Goal: Information Seeking & Learning: Check status

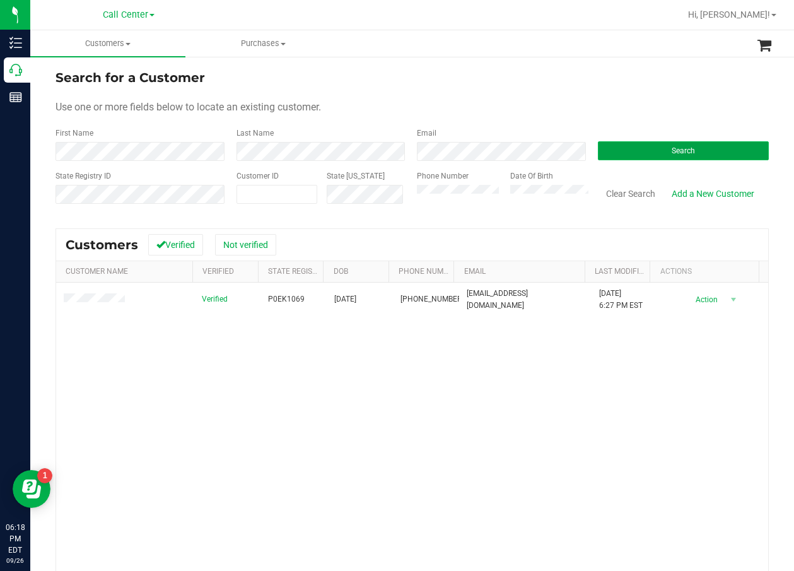
click at [631, 147] on button "Search" at bounding box center [683, 150] width 171 height 19
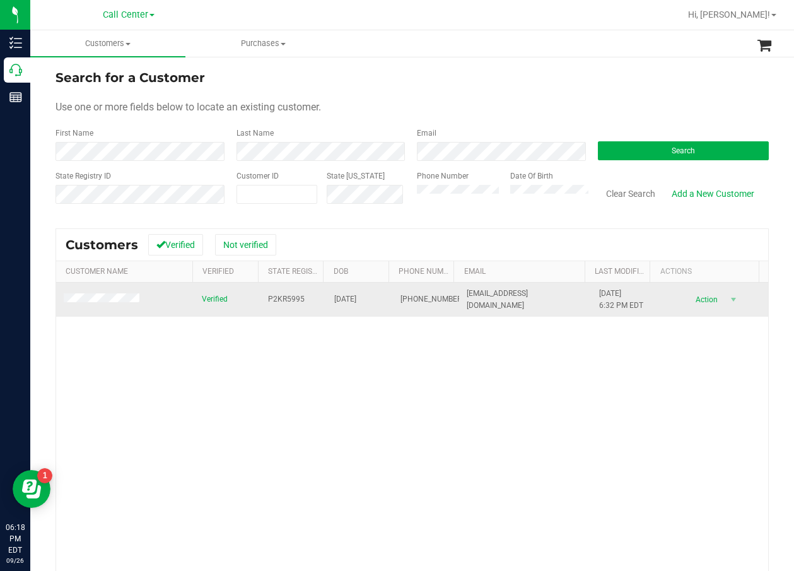
click at [272, 300] on span "P2KR5995" at bounding box center [286, 299] width 37 height 12
click at [272, 299] on span "P2KR5995" at bounding box center [286, 299] width 37 height 12
copy span "P2KR5995"
click at [344, 295] on span "01/09/1973" at bounding box center [345, 299] width 22 height 12
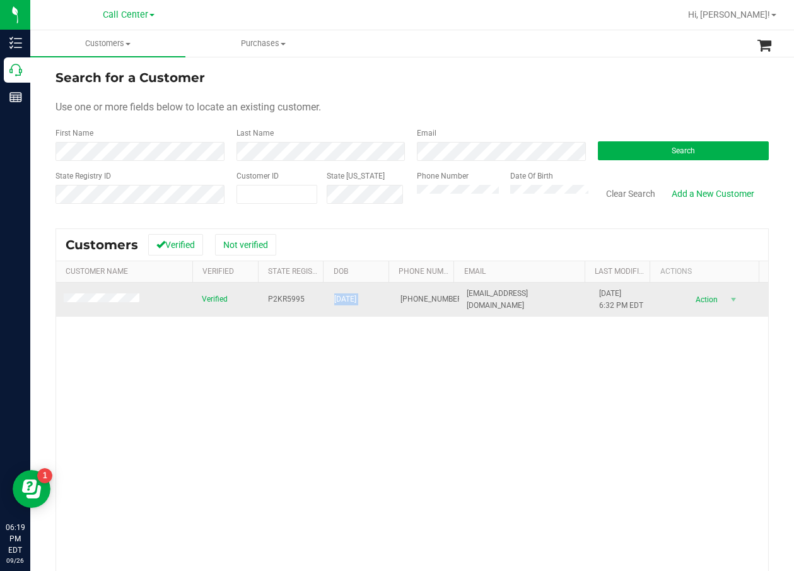
click at [344, 294] on span "01/09/1973" at bounding box center [345, 299] width 22 height 12
copy span "01/09/1973"
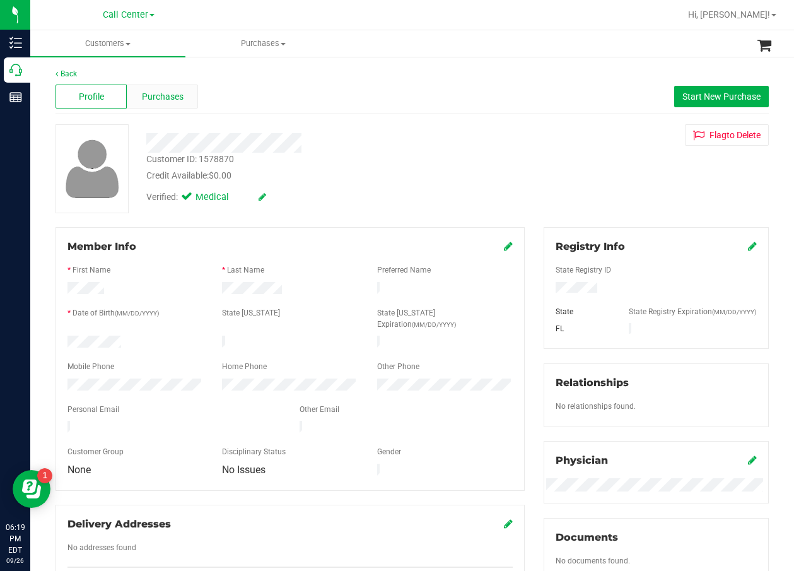
click at [160, 98] on span "Purchases" at bounding box center [163, 96] width 42 height 13
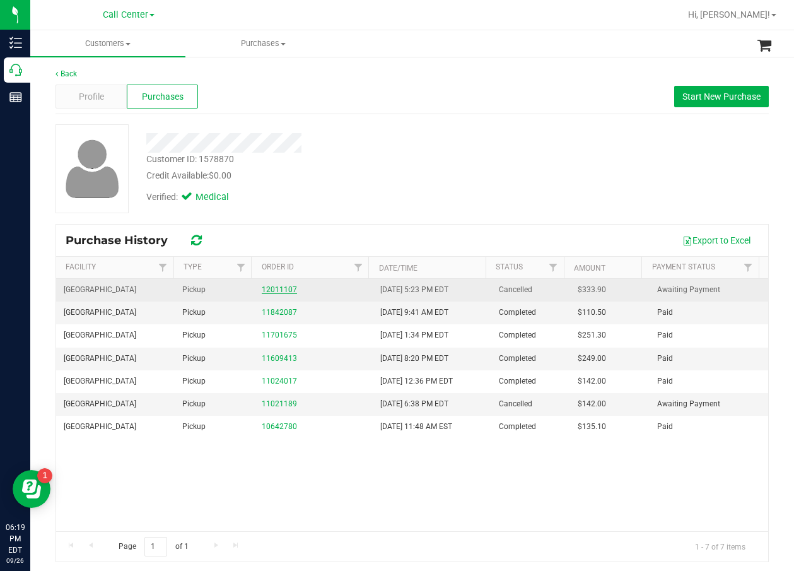
click at [275, 291] on link "12011107" at bounding box center [279, 289] width 35 height 9
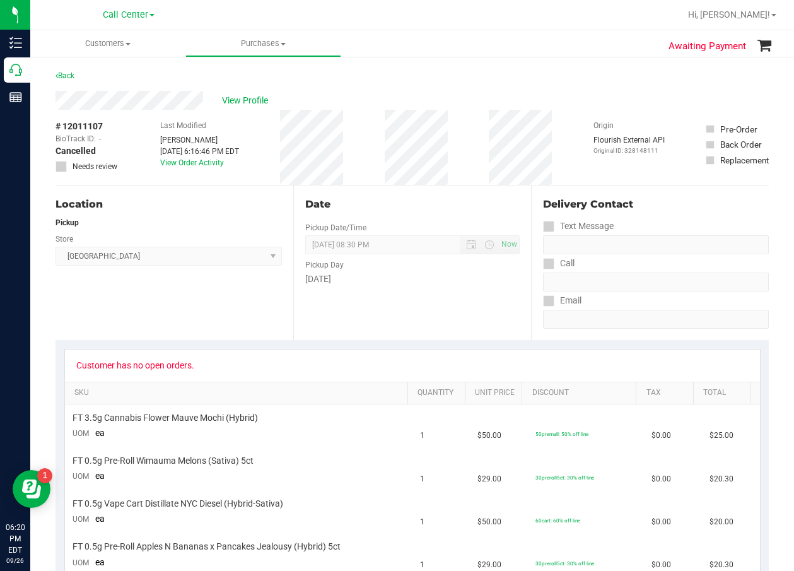
click at [395, 352] on div "Customer has no open orders." at bounding box center [412, 365] width 695 height 32
drag, startPoint x: 125, startPoint y: 127, endPoint x: 59, endPoint y: 129, distance: 65.6
click at [59, 129] on div "# 12011107 BioTrack ID: - Cancelled Needs review Last Modified Melanie Stephens…" at bounding box center [411, 147] width 713 height 75
click at [249, 98] on span "View Profile" at bounding box center [247, 100] width 50 height 13
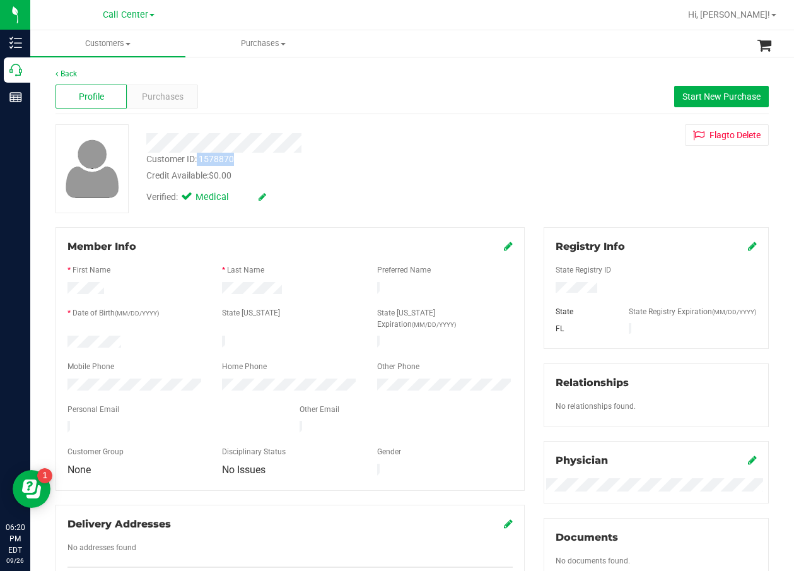
drag, startPoint x: 244, startPoint y: 159, endPoint x: 198, endPoint y: 160, distance: 46.0
click at [198, 160] on div "Customer ID: 1578870 Credit Available: $0.00" at bounding box center [320, 168] width 366 height 30
copy div "1578870"
click at [455, 127] on div at bounding box center [320, 138] width 366 height 28
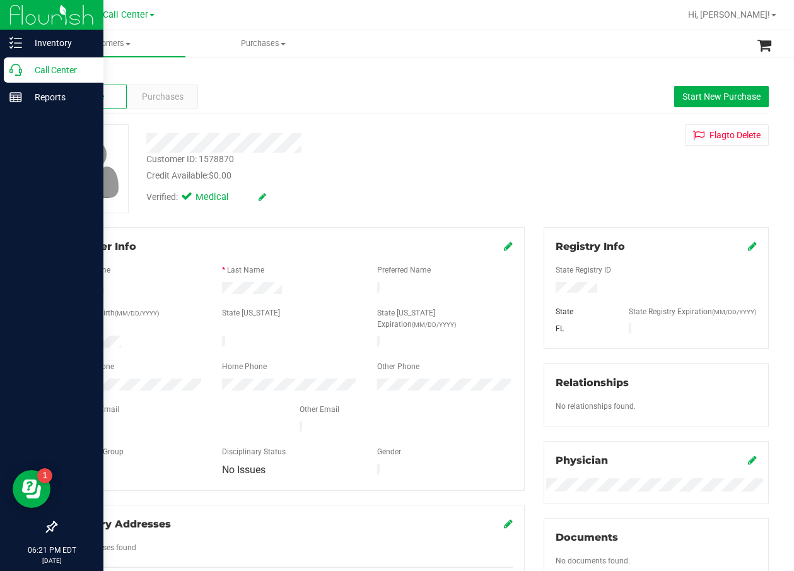
click at [8, 73] on div "Call Center" at bounding box center [54, 69] width 100 height 25
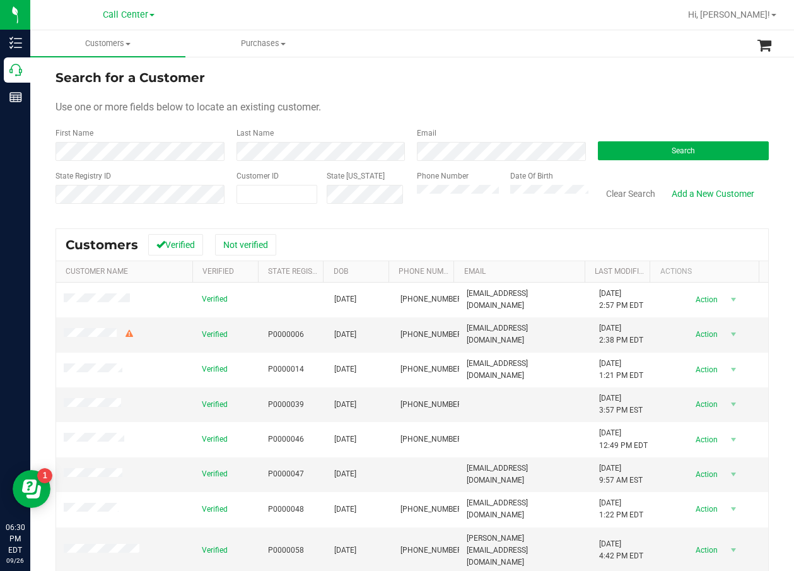
click at [675, 134] on div "Search" at bounding box center [678, 143] width 181 height 33
click at [679, 144] on button "Search" at bounding box center [683, 150] width 171 height 19
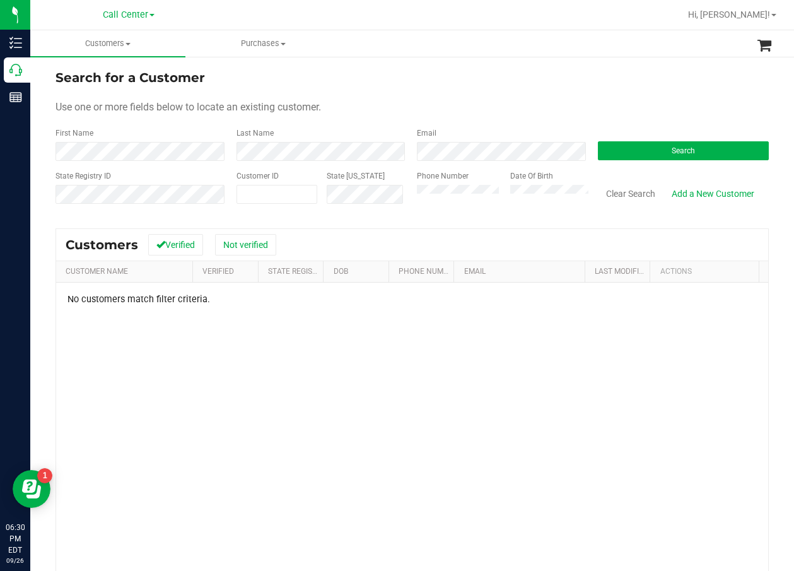
click at [269, 139] on div "Last Name" at bounding box center [317, 143] width 181 height 33
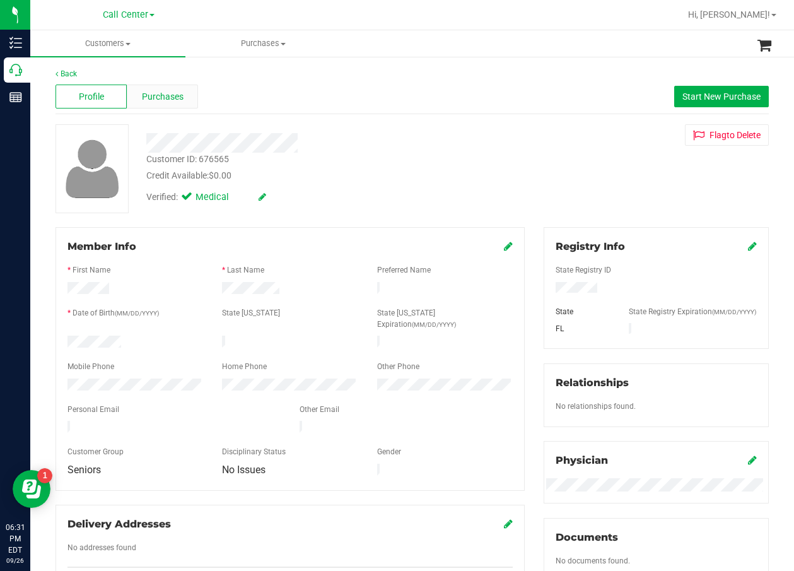
click at [174, 92] on span "Purchases" at bounding box center [163, 96] width 42 height 13
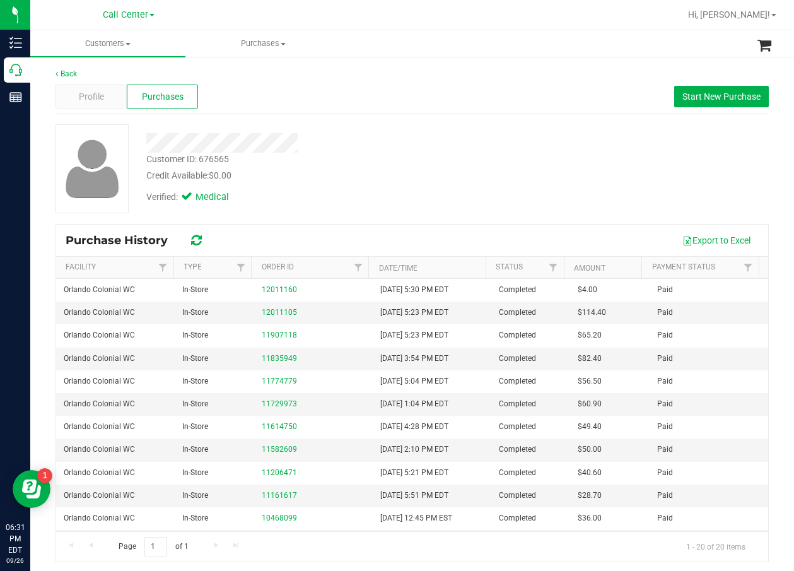
click at [374, 173] on div "Credit Available: $0.00" at bounding box center [319, 175] width 347 height 13
click at [272, 311] on link "12011105" at bounding box center [279, 312] width 35 height 9
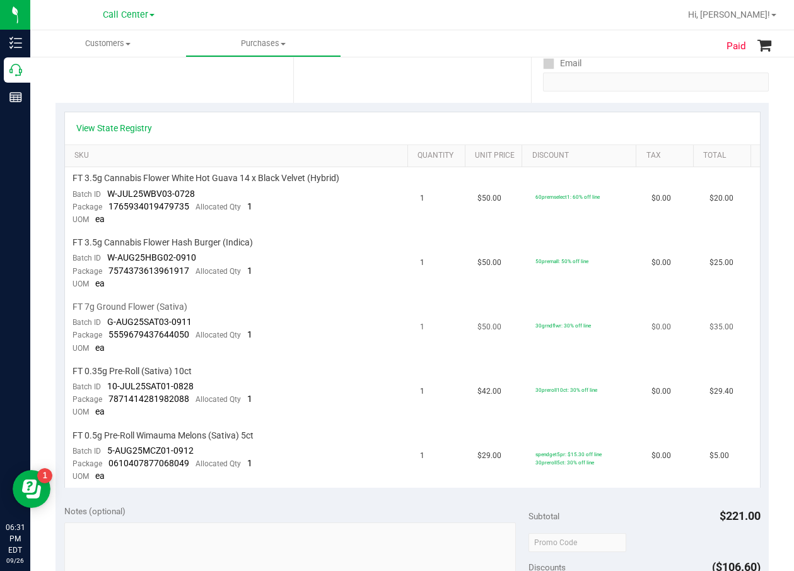
scroll to position [126, 0]
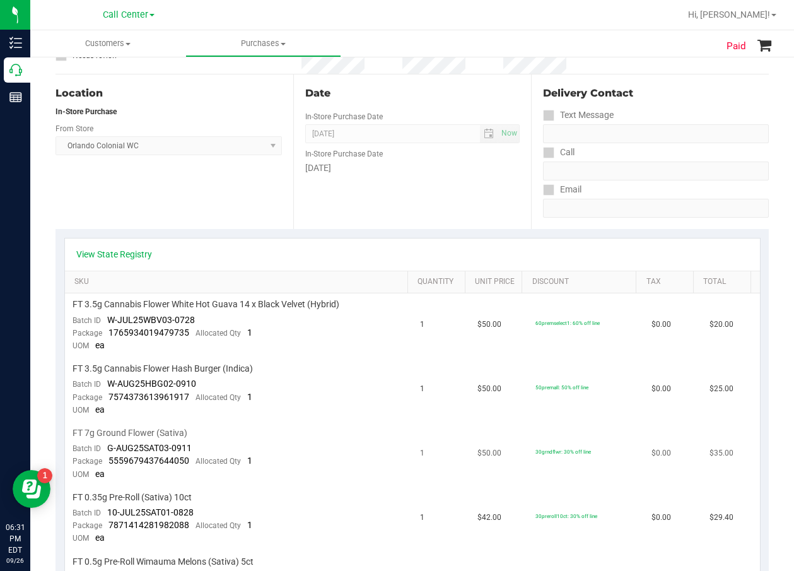
click at [139, 434] on span "FT 7g Ground Flower (Sativa)" at bounding box center [130, 433] width 115 height 12
click at [140, 433] on span "FT 7g Ground Flower (Sativa)" at bounding box center [130, 433] width 115 height 12
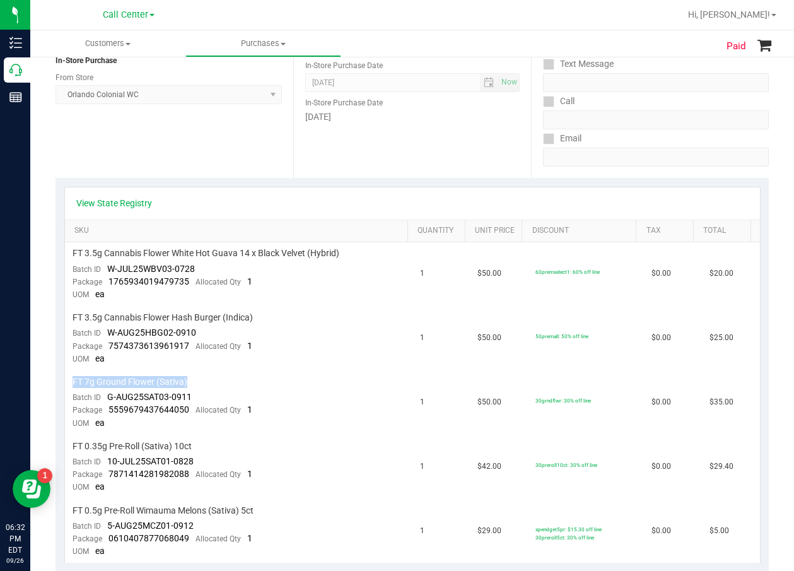
scroll to position [189, 0]
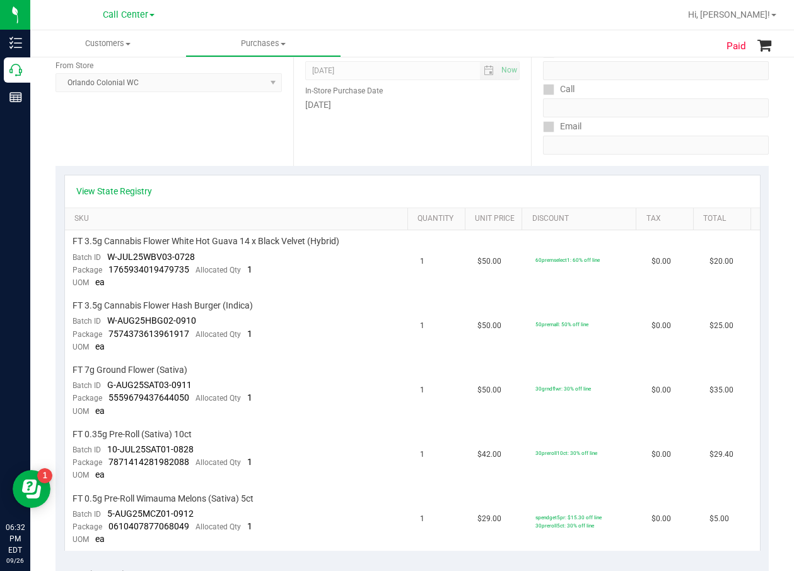
click at [194, 381] on td "FT 7g Ground Flower (Sativa) Batch ID G-AUG25SAT03-0911 Package 555967943764405…" at bounding box center [238, 391] width 347 height 64
click at [168, 366] on span "FT 7g Ground Flower (Sativa)" at bounding box center [130, 370] width 115 height 12
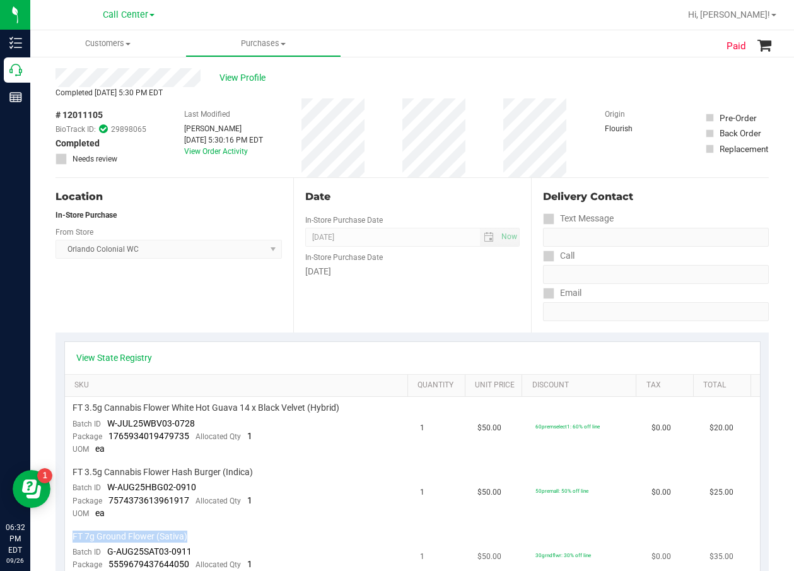
scroll to position [0, 0]
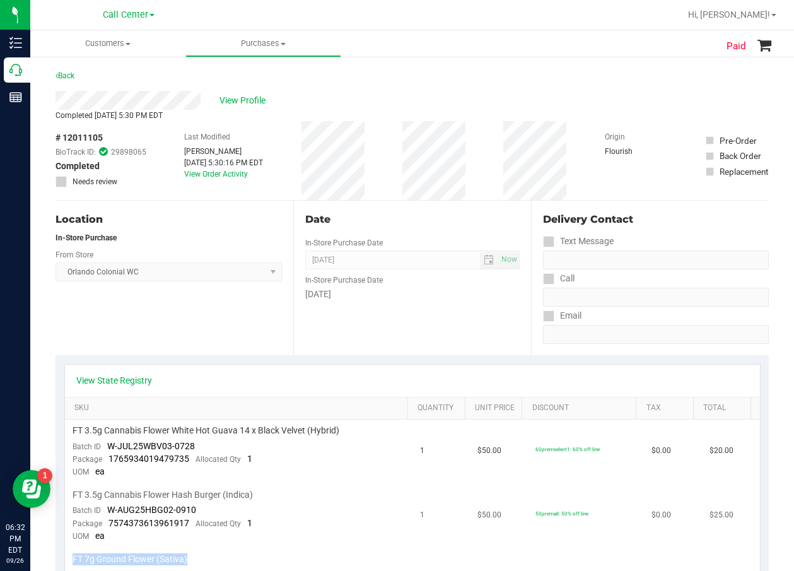
click at [557, 501] on td "50premall: 50% off line" at bounding box center [586, 516] width 116 height 64
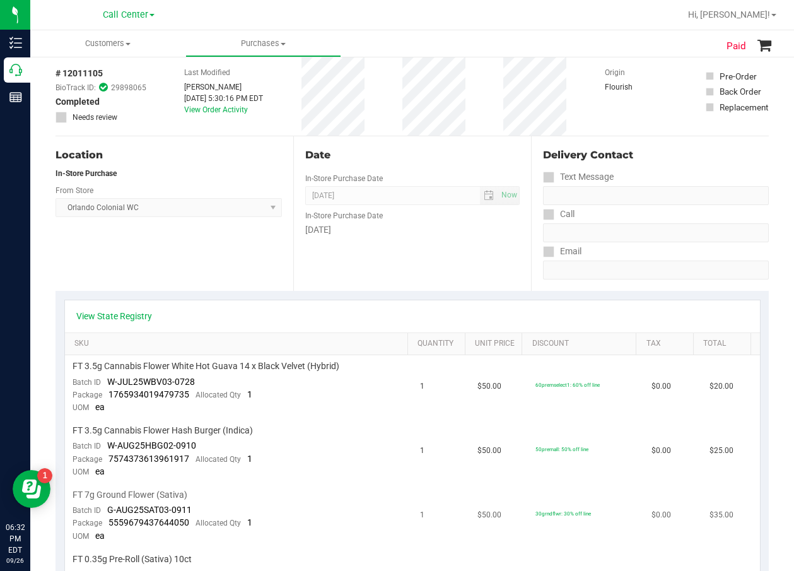
scroll to position [126, 0]
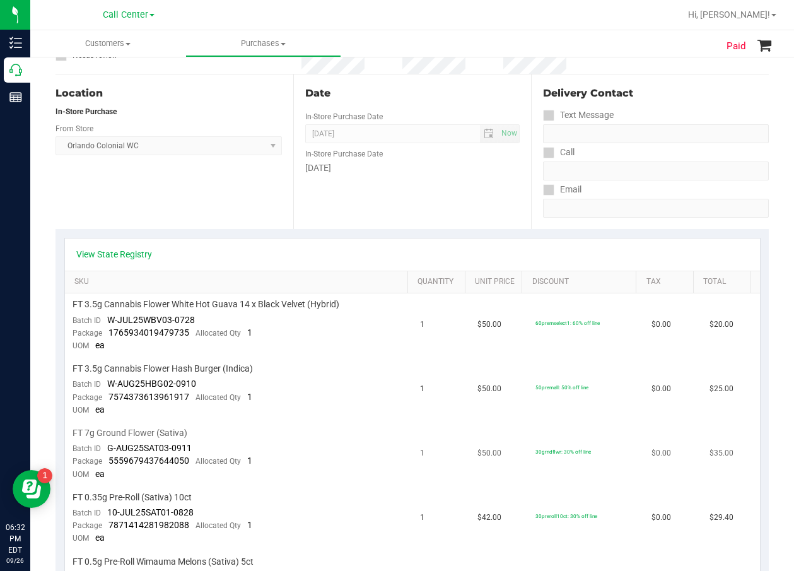
click at [170, 430] on span "FT 7g Ground Flower (Sativa)" at bounding box center [130, 433] width 115 height 12
copy div "FT 7g Ground Flower (Sativa)"
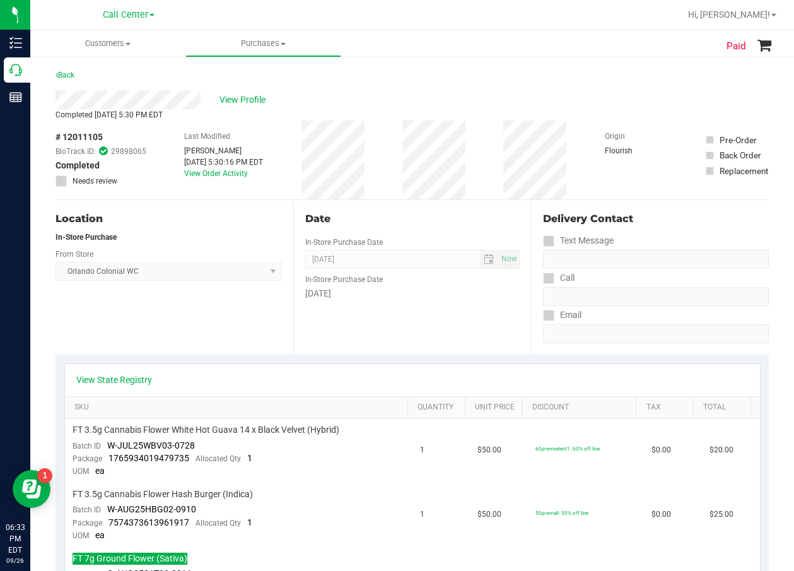
scroll to position [0, 0]
click at [90, 135] on span "# 12011105" at bounding box center [78, 137] width 47 height 13
copy div "# 12011105"
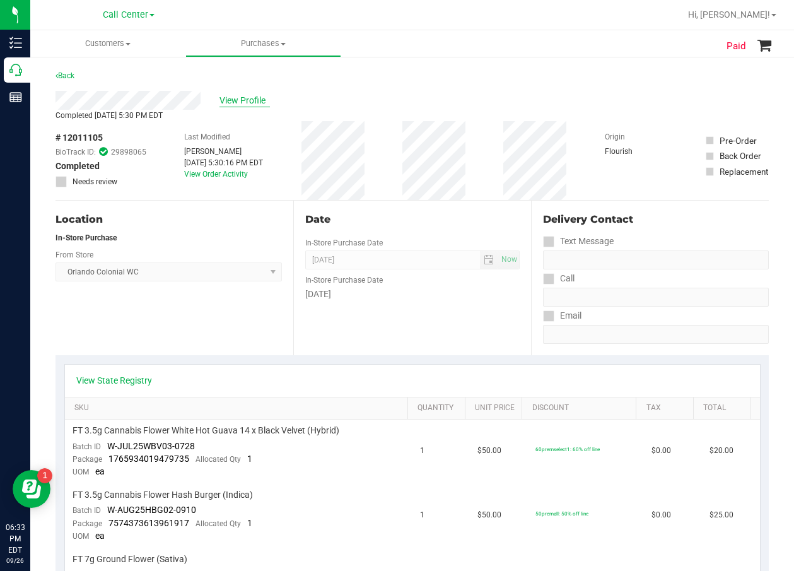
click at [251, 95] on span "View Profile" at bounding box center [244, 100] width 50 height 13
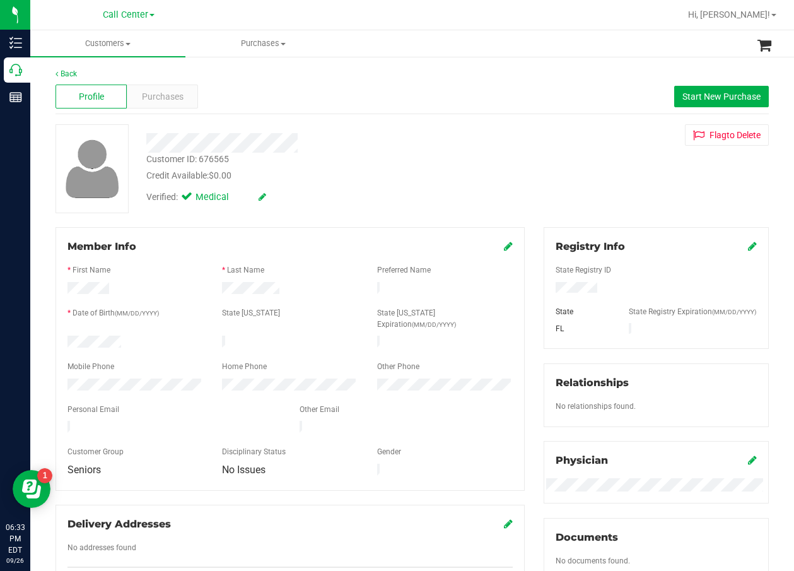
click at [204, 159] on div "Customer ID: 676565" at bounding box center [187, 159] width 83 height 13
copy div "Customer ID: 676565"
click at [361, 103] on div "Profile Purchases Start New Purchase" at bounding box center [411, 96] width 713 height 35
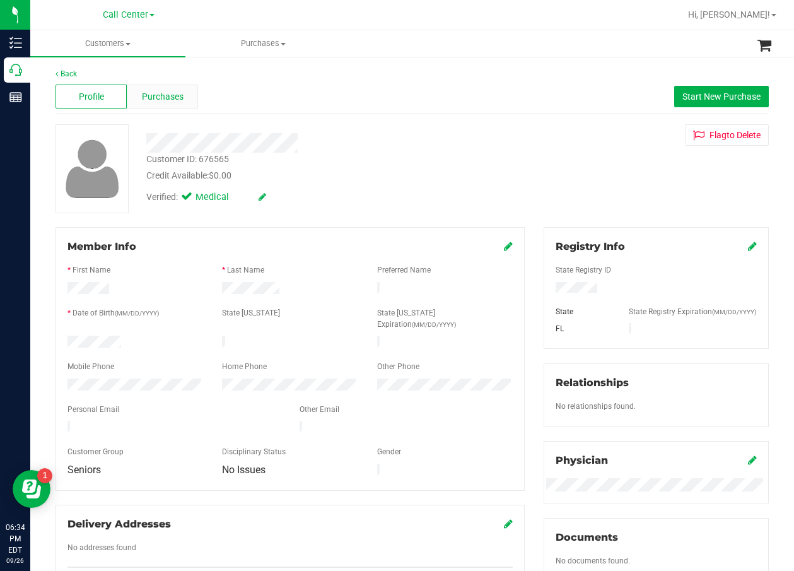
click at [169, 104] on div "Purchases" at bounding box center [162, 96] width 71 height 24
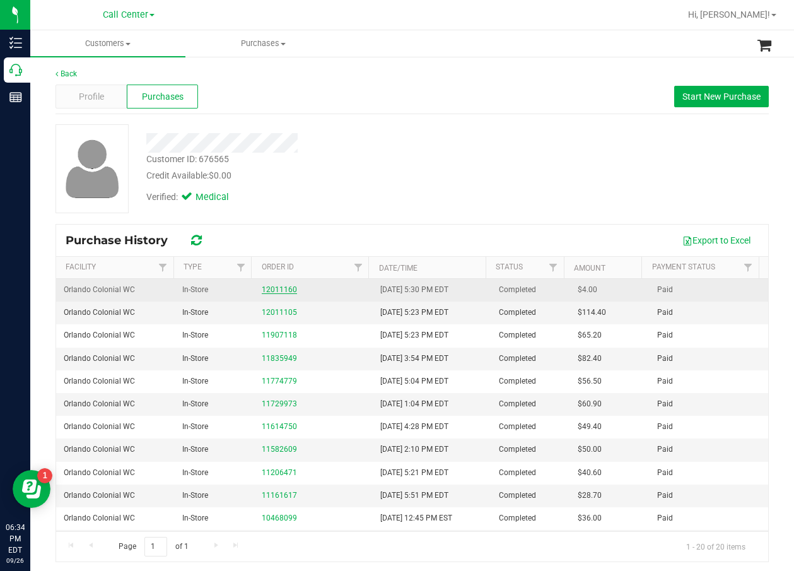
click at [274, 291] on link "12011160" at bounding box center [279, 289] width 35 height 9
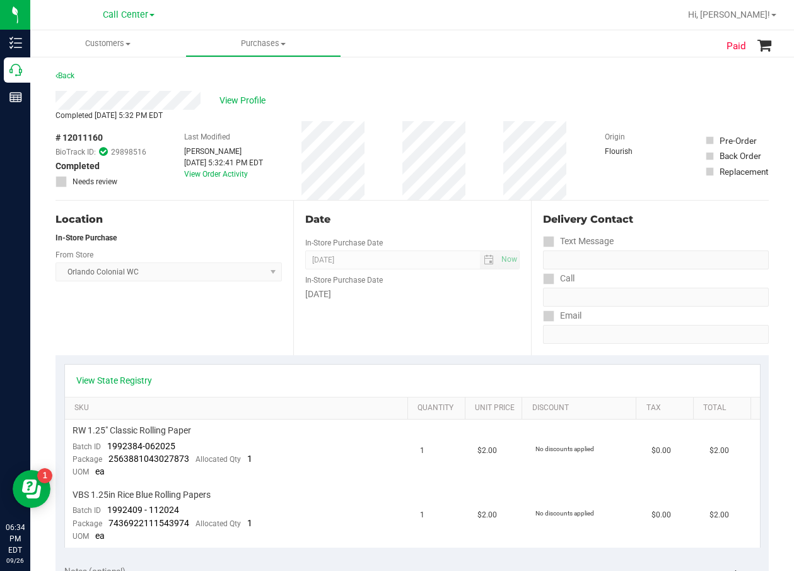
click at [289, 345] on div "Location In-Store Purchase From Store Orlando Colonial WC Select Store Bonita S…" at bounding box center [174, 277] width 238 height 154
click at [88, 139] on span "# 12011160" at bounding box center [78, 137] width 47 height 13
copy div "# 12011160"
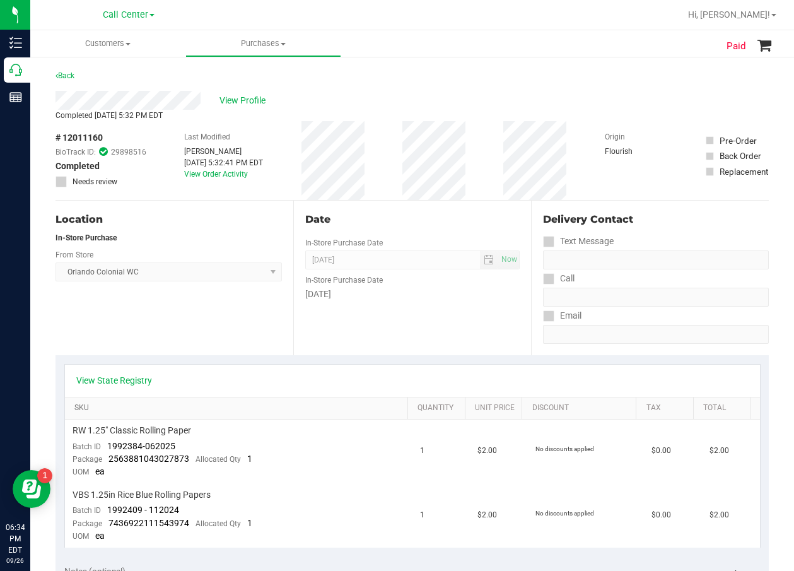
click at [255, 405] on link "SKU" at bounding box center [238, 408] width 328 height 10
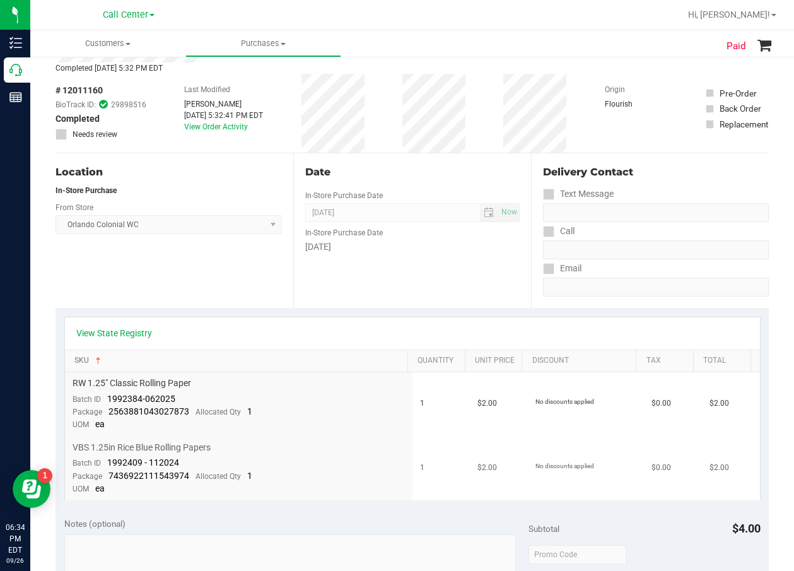
scroll to position [126, 0]
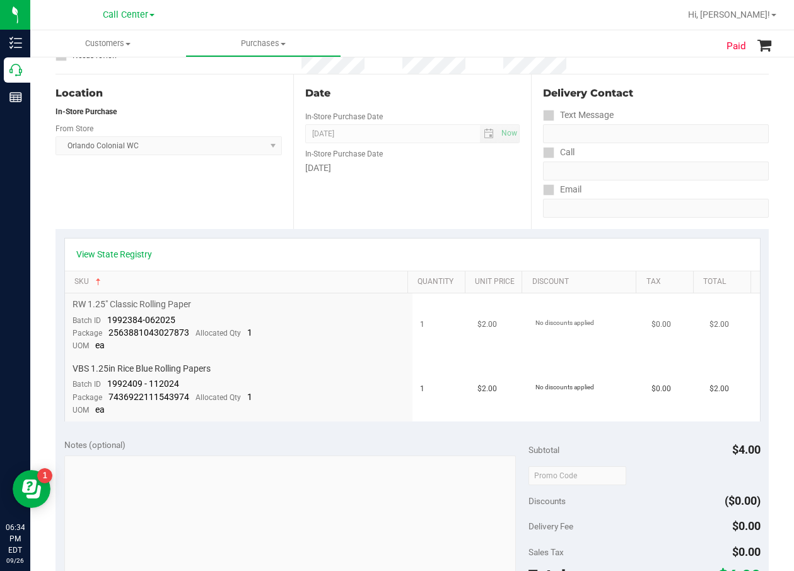
click at [158, 306] on span "RW 1.25" Classic Rolling Paper" at bounding box center [132, 304] width 119 height 12
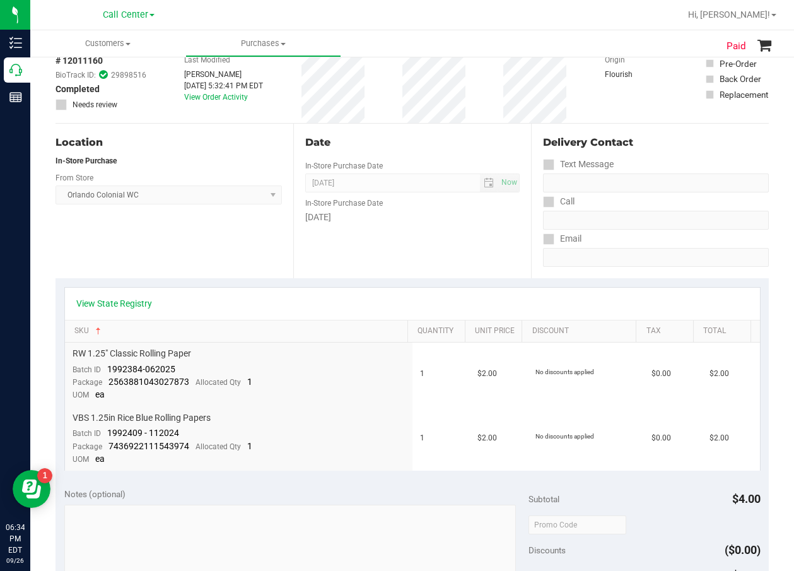
scroll to position [0, 0]
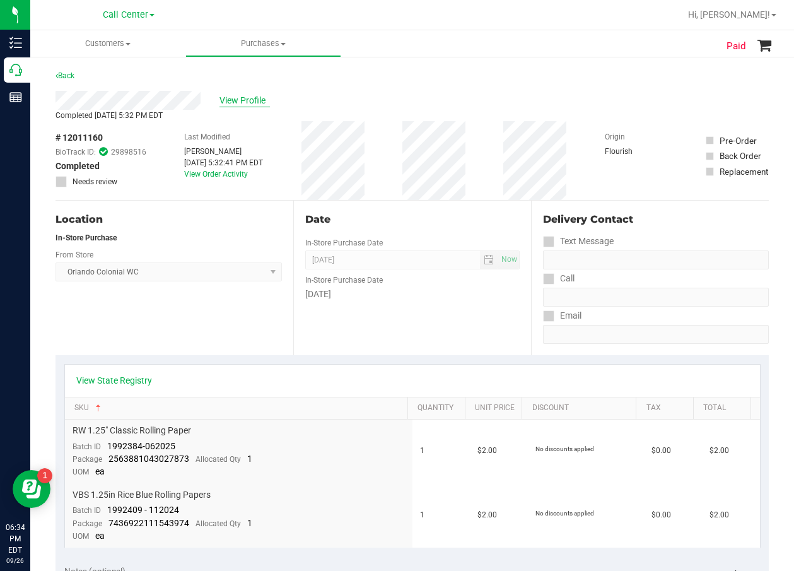
click at [259, 93] on div "View Profile" at bounding box center [411, 100] width 713 height 19
click at [258, 102] on span "View Profile" at bounding box center [244, 100] width 50 height 13
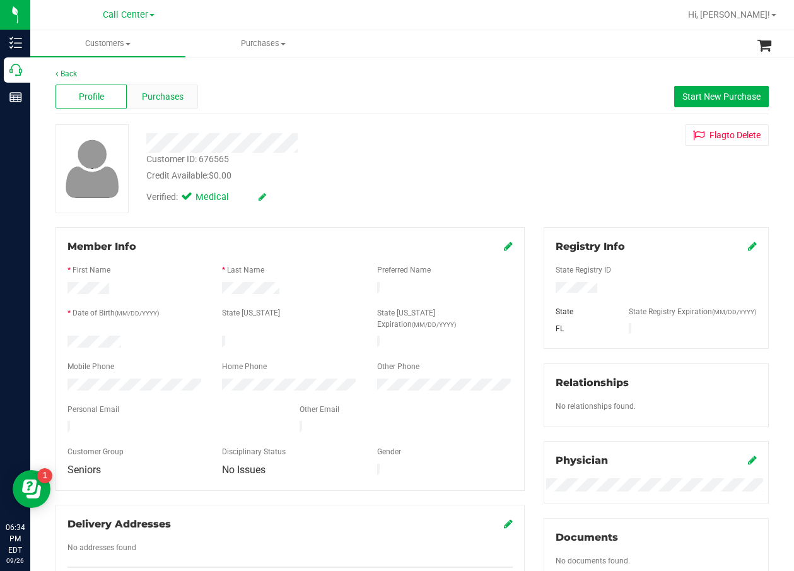
click at [151, 103] on div "Purchases" at bounding box center [162, 96] width 71 height 24
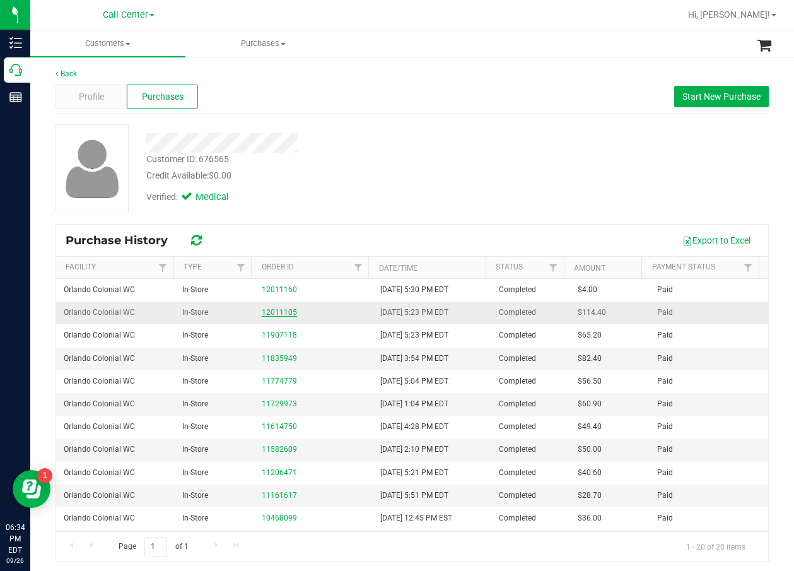
click at [262, 314] on link "12011105" at bounding box center [279, 312] width 35 height 9
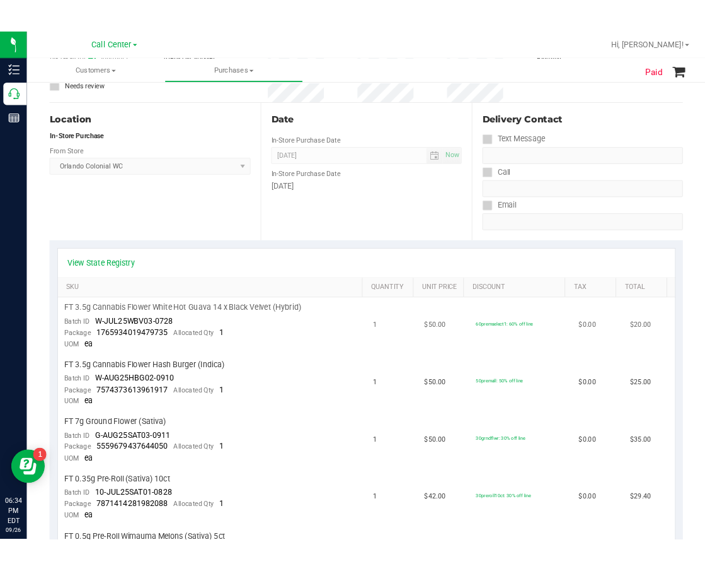
scroll to position [126, 0]
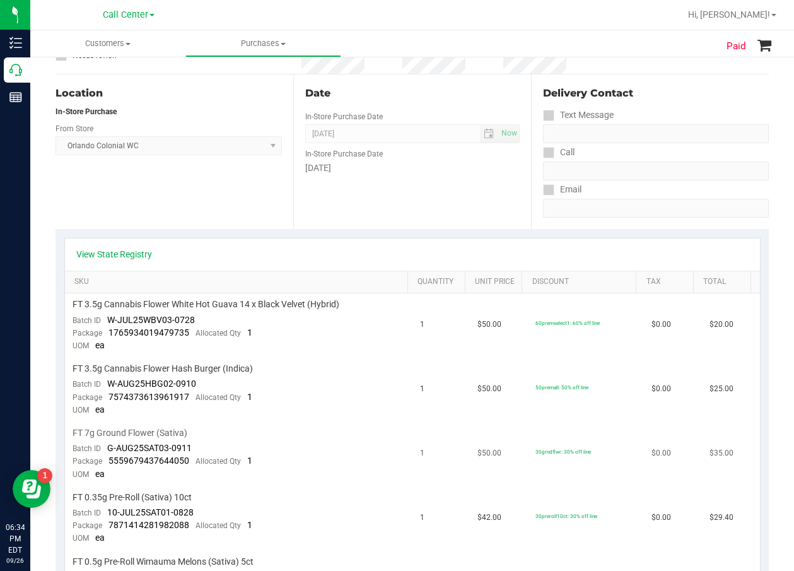
click at [318, 429] on div "FT 7g Ground Flower (Sativa)" at bounding box center [239, 433] width 332 height 12
click at [157, 432] on span "FT 7g Ground Flower (Sativa)" at bounding box center [130, 433] width 115 height 12
copy div "FT 7g Ground Flower (Sativa)"
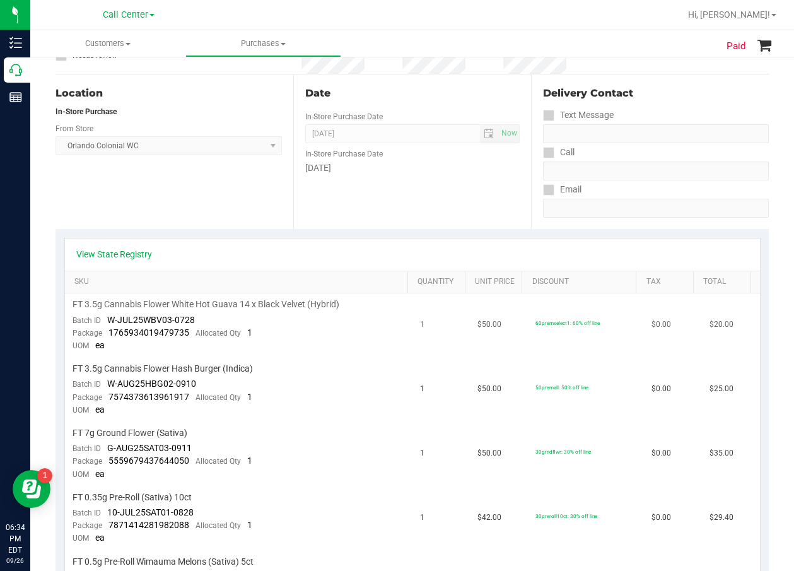
click at [199, 312] on td "FT 3.5g Cannabis Flower White Hot Guava 14 x Black Velvet (Hybrid) Batch ID W-J…" at bounding box center [238, 325] width 347 height 64
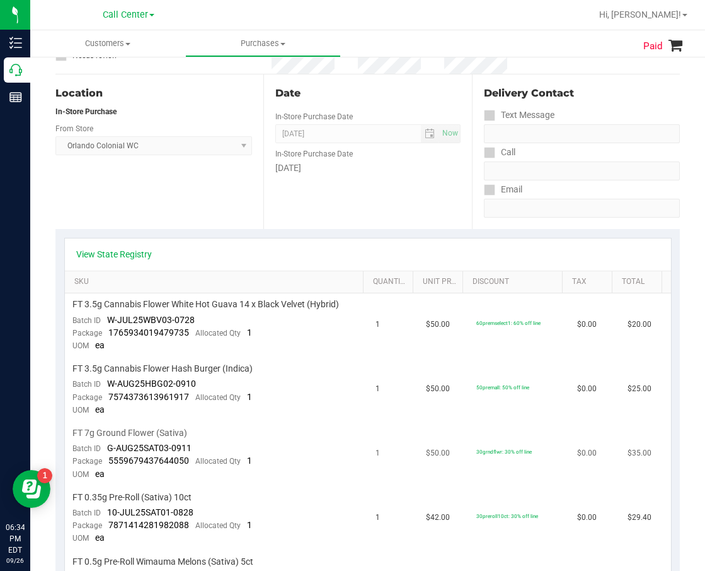
click at [202, 434] on div "FT 7g Ground Flower (Sativa)" at bounding box center [217, 433] width 288 height 12
drag, startPoint x: 200, startPoint y: 440, endPoint x: 104, endPoint y: 450, distance: 96.4
click at [104, 450] on td "FT 7g Ground Flower (Sativa) Batch ID G-AUG25SAT03-0911 Package 555967943764405…" at bounding box center [216, 454] width 303 height 64
copy span "G-AUG25SAT03-0911"
drag, startPoint x: 136, startPoint y: 463, endPoint x: 112, endPoint y: 461, distance: 24.0
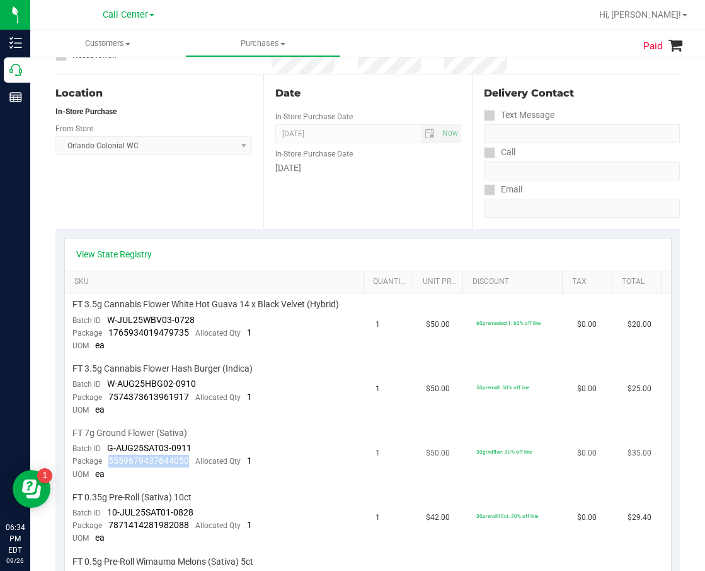
click at [110, 463] on div "Package 5559679437644050 Allocated Qty 1" at bounding box center [163, 461] width 180 height 13
copy span "5559679437644050"
drag, startPoint x: 194, startPoint y: 111, endPoint x: 189, endPoint y: 119, distance: 9.6
click at [194, 111] on div "In-Store Purchase" at bounding box center [153, 111] width 197 height 11
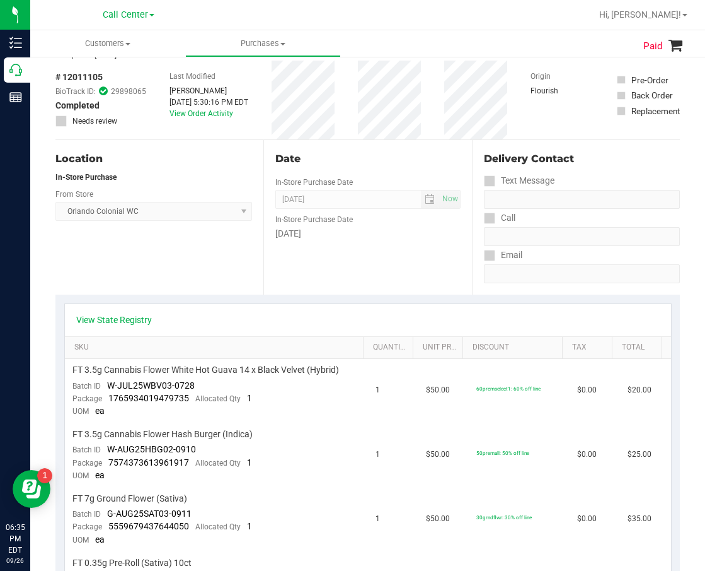
scroll to position [0, 0]
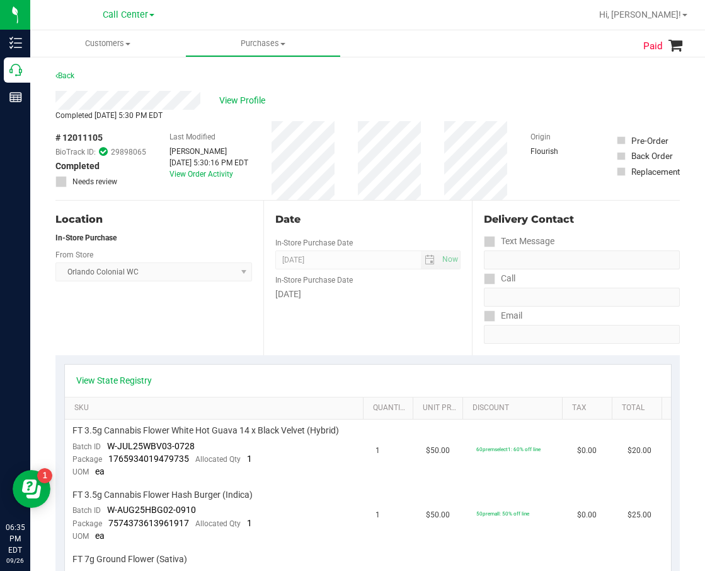
click at [218, 103] on div "View Profile" at bounding box center [367, 100] width 625 height 19
click at [229, 100] on span "View Profile" at bounding box center [244, 100] width 50 height 13
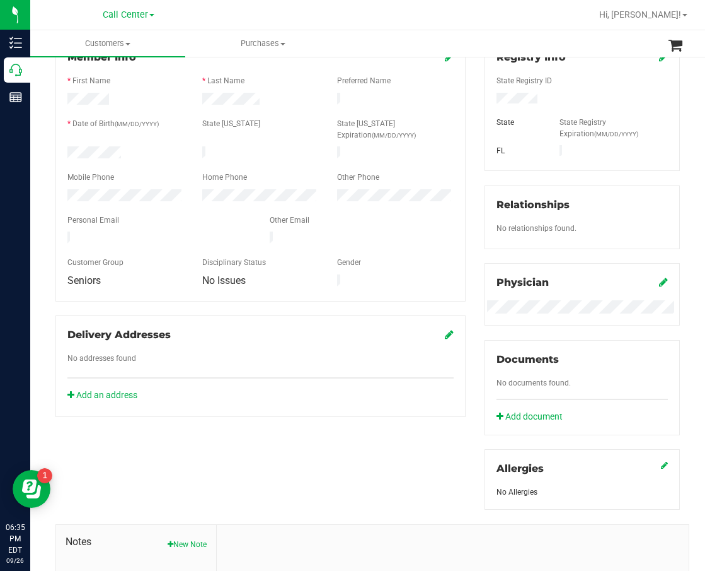
click at [196, 499] on div "Member Info * First Name * Last Name Preferred Name * Date of Birth (MM/DD/YYYY…" at bounding box center [368, 366] width 644 height 656
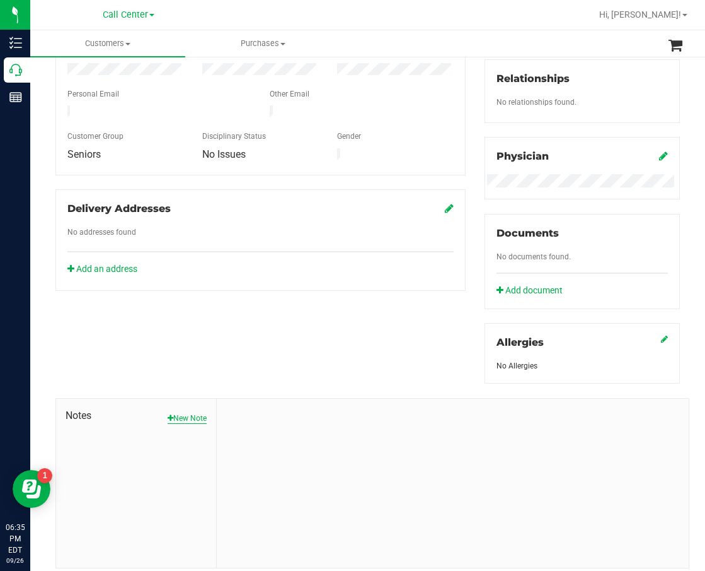
click at [194, 414] on button "New Note" at bounding box center [187, 417] width 39 height 11
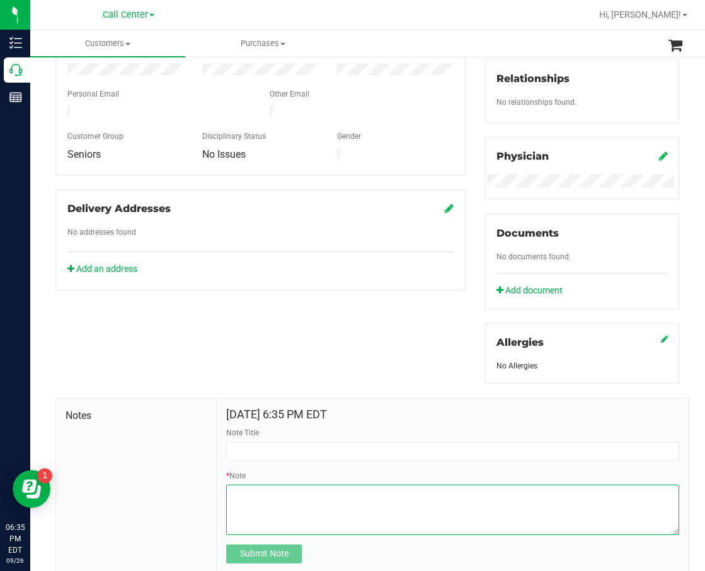
click at [244, 497] on textarea "* Note" at bounding box center [452, 509] width 453 height 50
paste textarea "Ticket Transferred To Leads Link To Escalated Stage: https://goodblend.kustomer…"
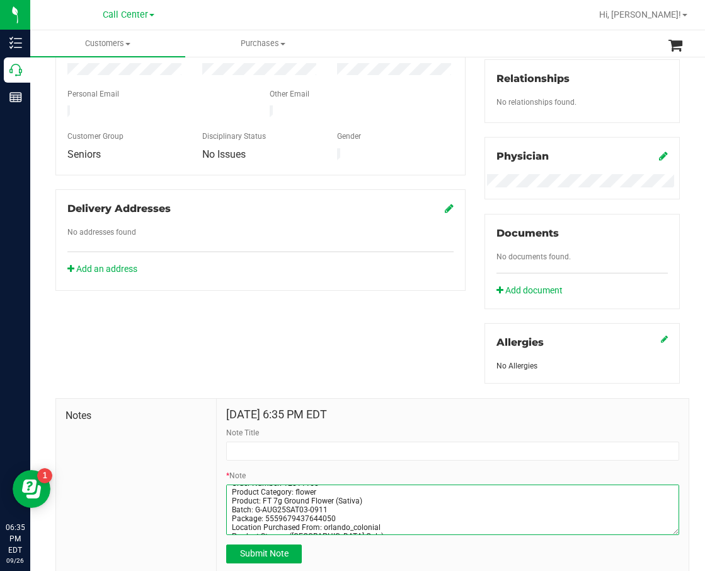
scroll to position [58, 0]
click at [265, 513] on textarea "* Note" at bounding box center [452, 509] width 453 height 50
type textarea "Ticket Transferred To Leads Link To Escalated Stage: https://goodblend.kustomer…"
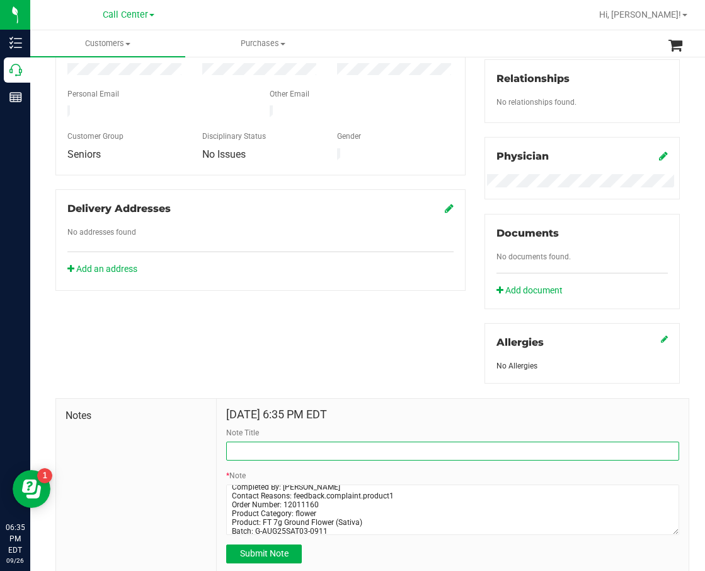
click at [269, 454] on input "Note Title" at bounding box center [452, 450] width 453 height 19
paste input "Order Number: 12011160"
type input "Order Number: 12011160"
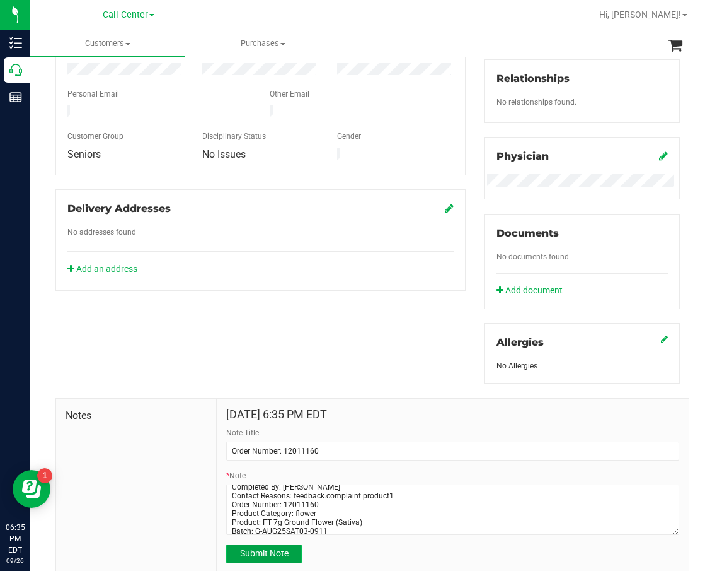
click at [282, 552] on span "Submit Note" at bounding box center [264, 553] width 49 height 10
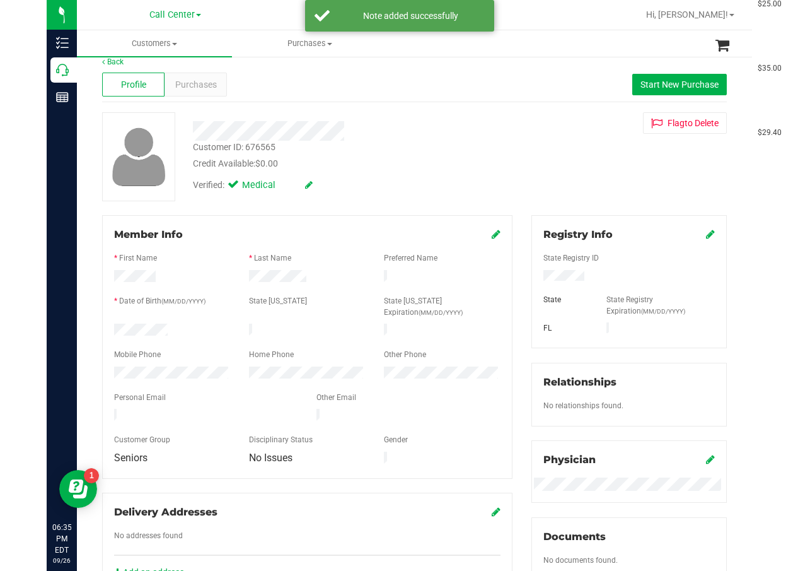
scroll to position [0, 0]
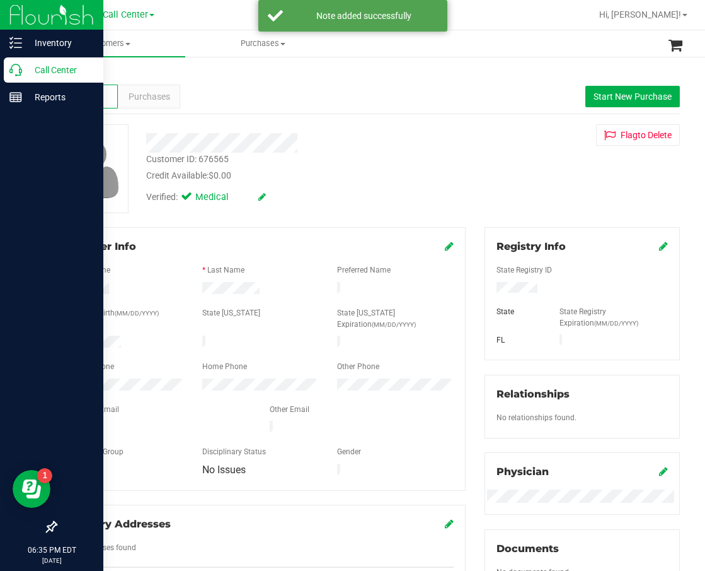
click at [20, 73] on icon at bounding box center [15, 70] width 13 height 13
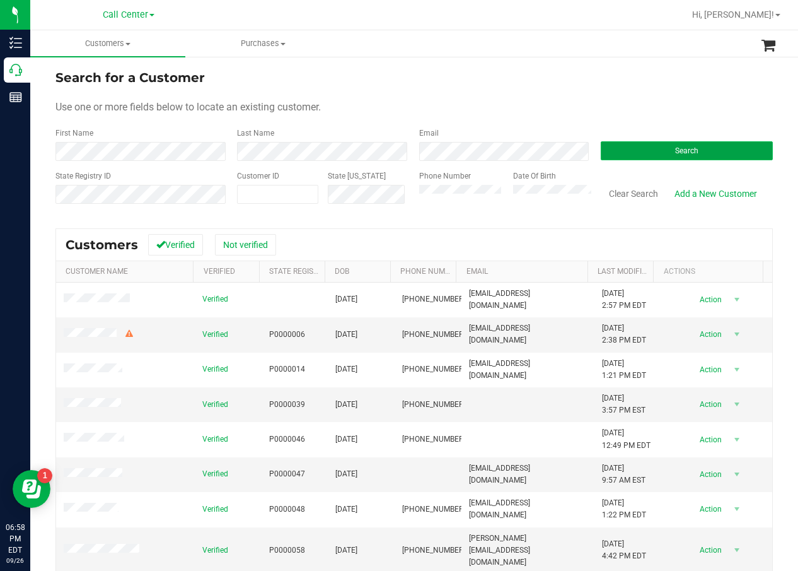
click at [647, 153] on button "Search" at bounding box center [687, 150] width 172 height 19
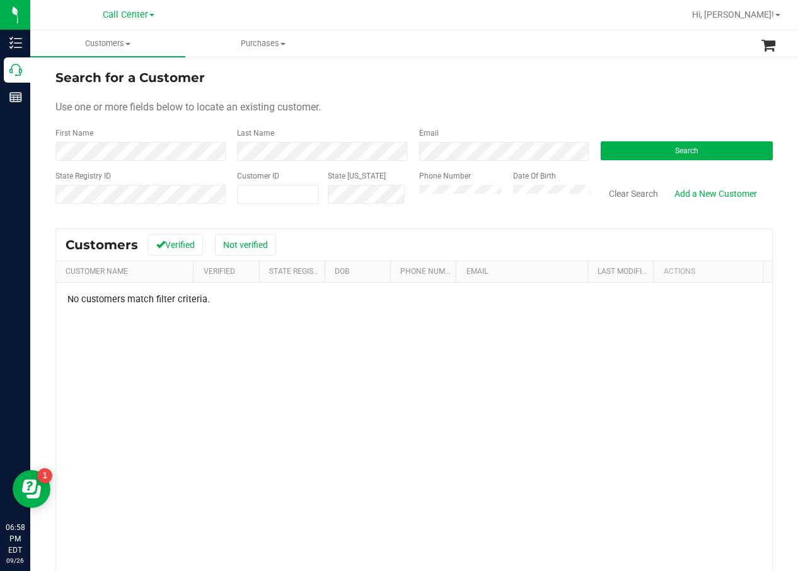
click at [340, 464] on div "No customers match filter criteria." at bounding box center [414, 467] width 716 height 371
click at [398, 101] on div "Use one or more fields below to locate an existing customer." at bounding box center [413, 107] width 717 height 15
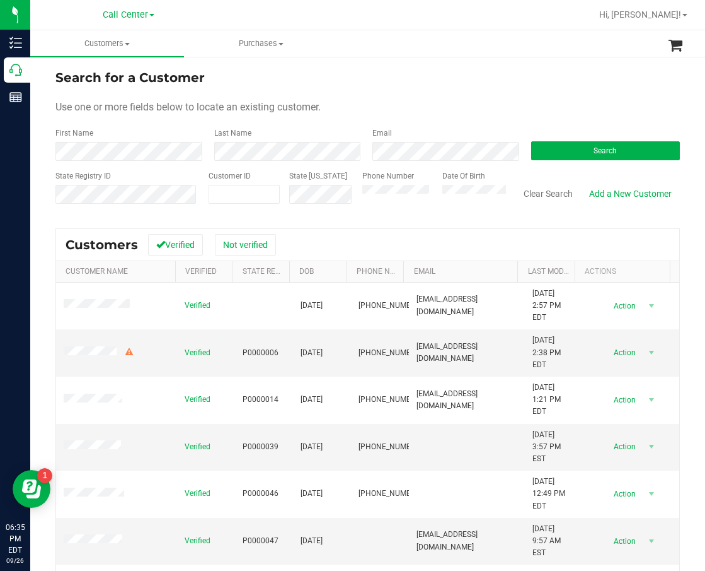
click at [346, 84] on div "Search for a Customer" at bounding box center [367, 77] width 625 height 19
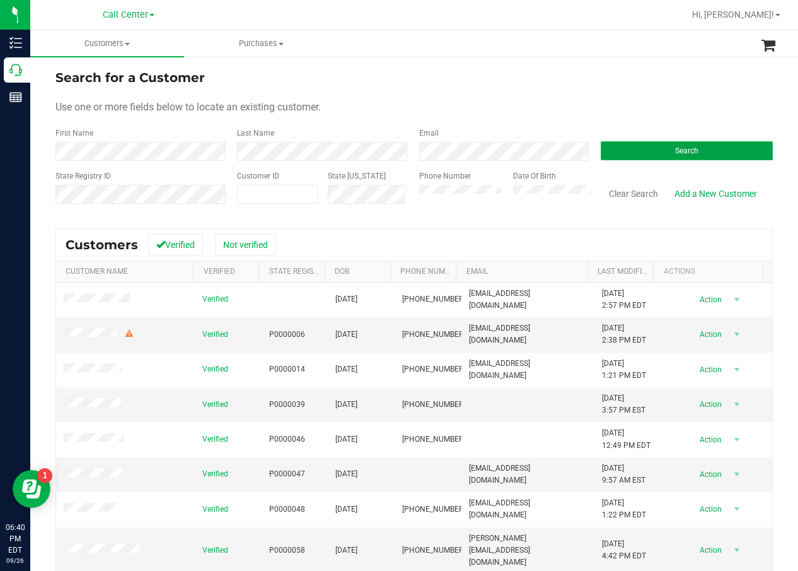
click at [625, 141] on button "Search" at bounding box center [687, 150] width 172 height 19
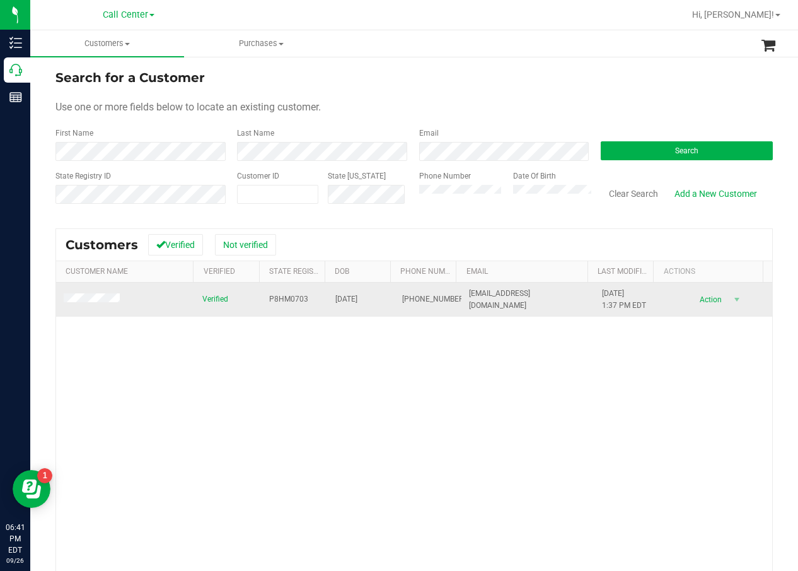
click at [282, 296] on span "P8HM0703" at bounding box center [288, 299] width 39 height 12
copy span "P8HM0703"
click at [357, 298] on span "07/14/1979" at bounding box center [346, 299] width 22 height 12
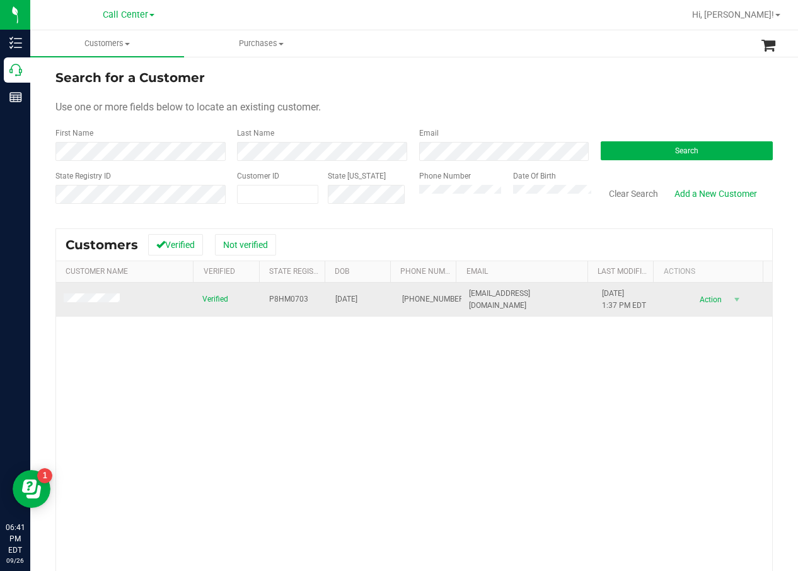
click at [357, 298] on span "07/14/1979" at bounding box center [346, 299] width 22 height 12
copy span "07/14/1979"
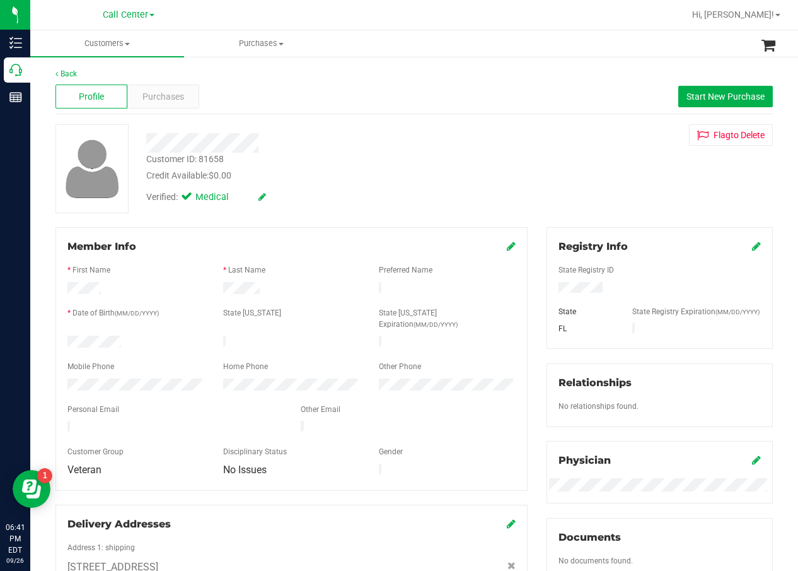
click at [198, 92] on div "Profile Purchases Start New Purchase" at bounding box center [413, 96] width 717 height 35
click at [187, 93] on div "Purchases" at bounding box center [163, 96] width 72 height 24
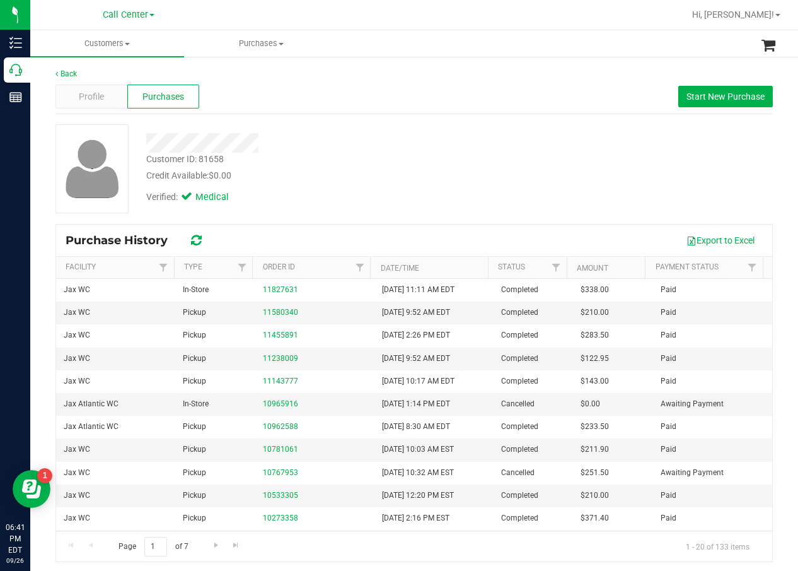
click at [380, 140] on div at bounding box center [321, 143] width 368 height 20
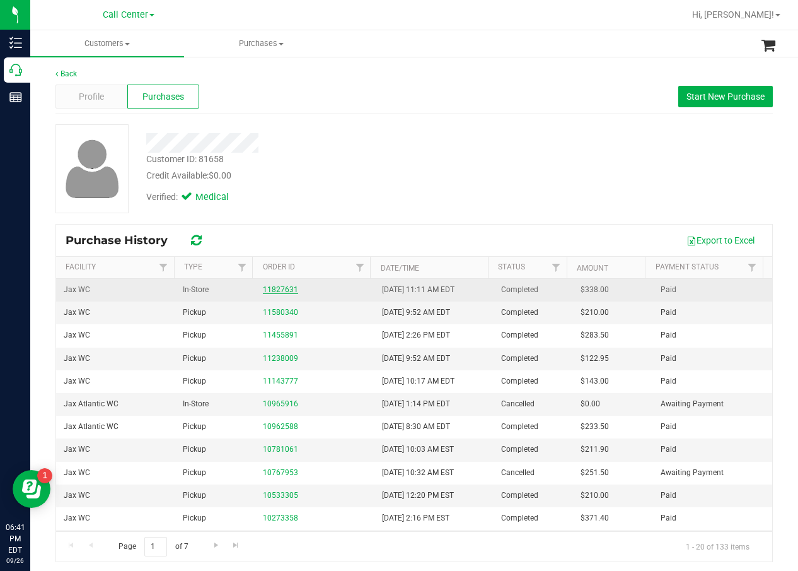
click at [272, 286] on link "11827631" at bounding box center [280, 289] width 35 height 9
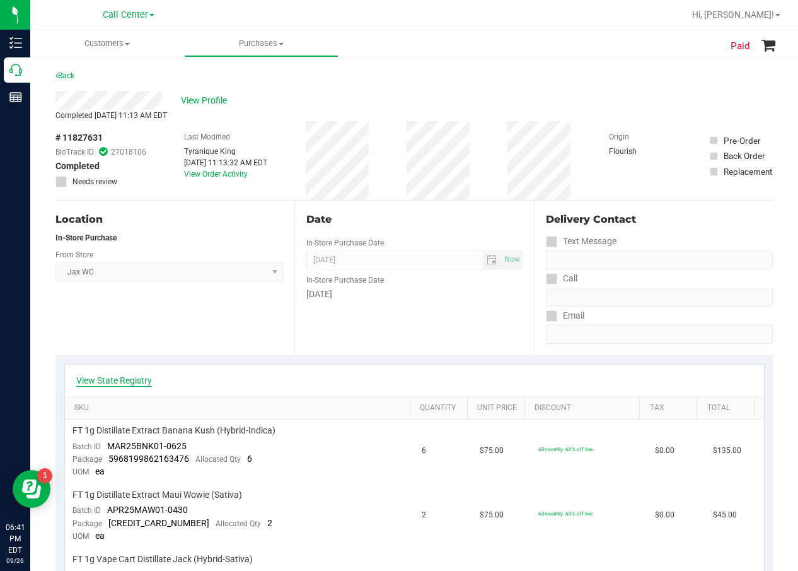
click at [128, 377] on link "View State Registry" at bounding box center [114, 380] width 76 height 13
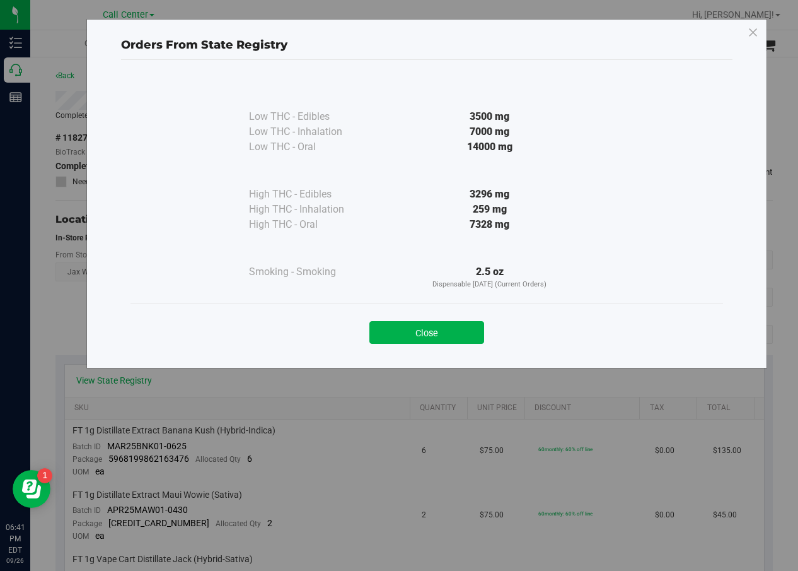
click at [454, 320] on div "Close" at bounding box center [427, 329] width 574 height 32
click at [460, 325] on button "Close" at bounding box center [426, 332] width 115 height 23
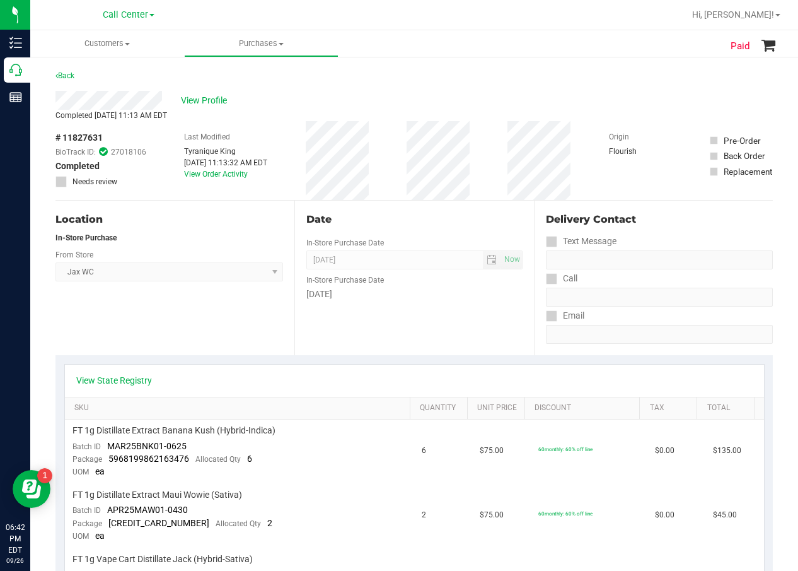
drag, startPoint x: 484, startPoint y: 223, endPoint x: 477, endPoint y: 219, distance: 7.9
click at [484, 223] on div "Date" at bounding box center [414, 219] width 216 height 15
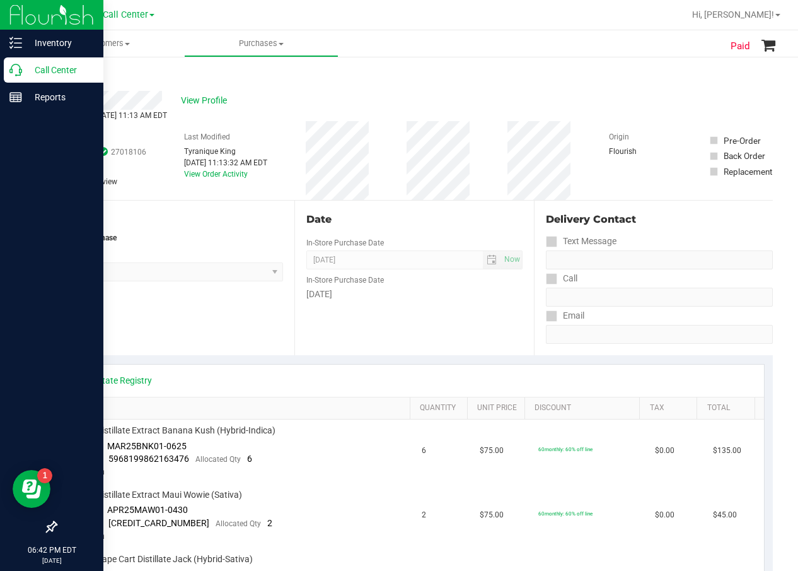
click at [16, 68] on icon at bounding box center [15, 70] width 13 height 13
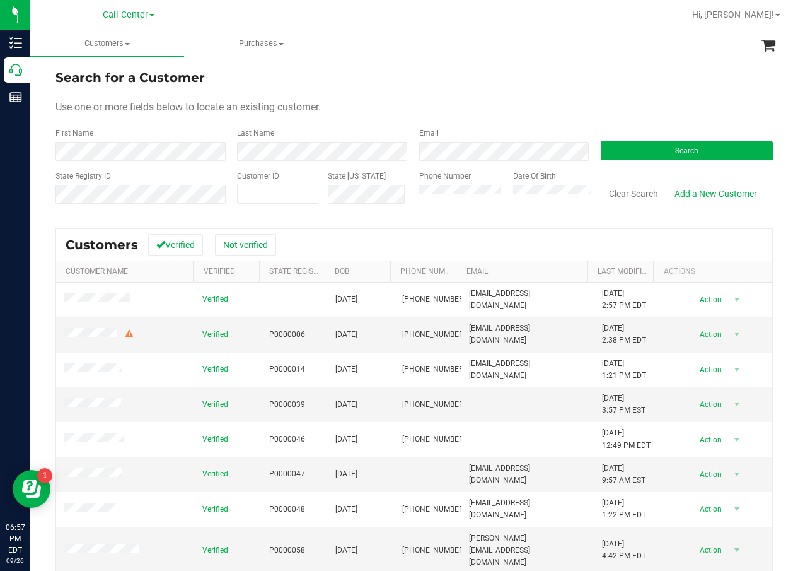
click at [397, 88] on form "Search for a Customer Use one or more fields below to locate an existing custom…" at bounding box center [413, 141] width 717 height 147
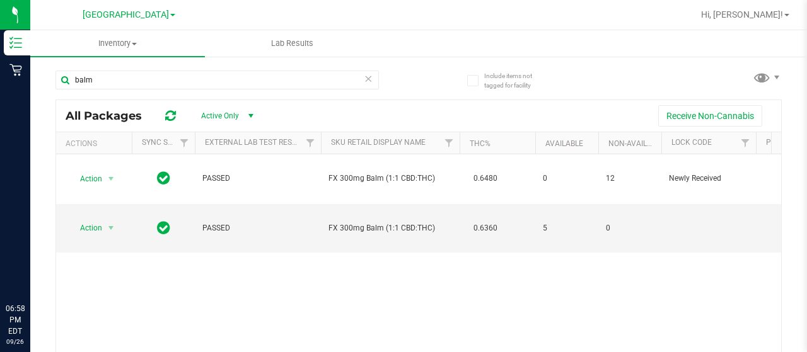
click at [133, 31] on uib-tab-heading "Inventory All packages All inventory Waste log" at bounding box center [117, 43] width 175 height 26
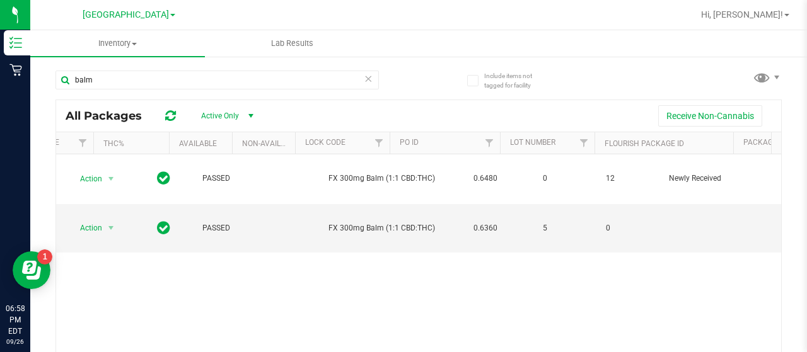
scroll to position [0, 366]
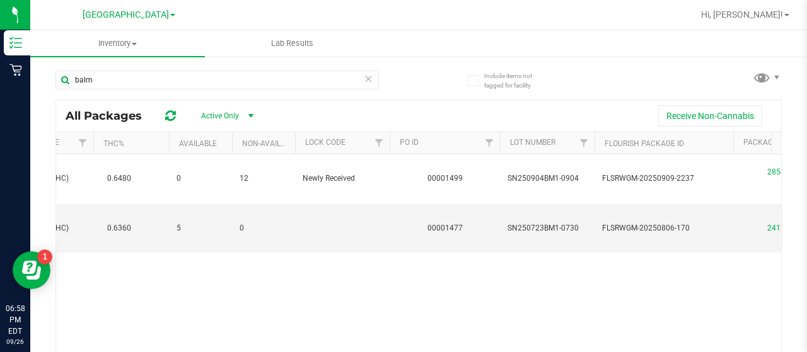
click at [136, 25] on div "[GEOGRAPHIC_DATA] WC [PERSON_NAME][GEOGRAPHIC_DATA] [PERSON_NAME][GEOGRAPHIC_DA…" at bounding box center [129, 15] width 184 height 20
click at [140, 13] on span "[GEOGRAPHIC_DATA]" at bounding box center [126, 14] width 86 height 11
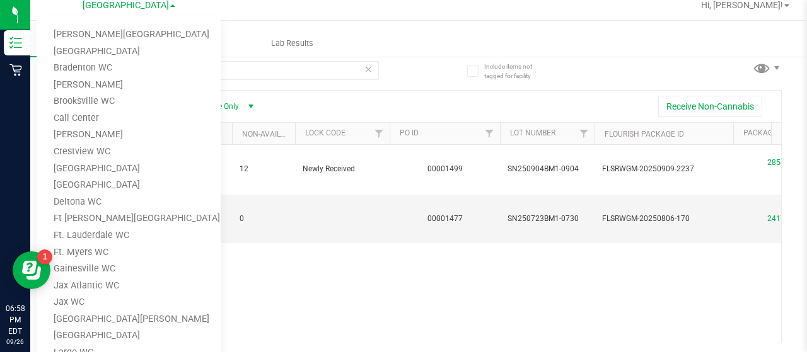
scroll to position [13, 0]
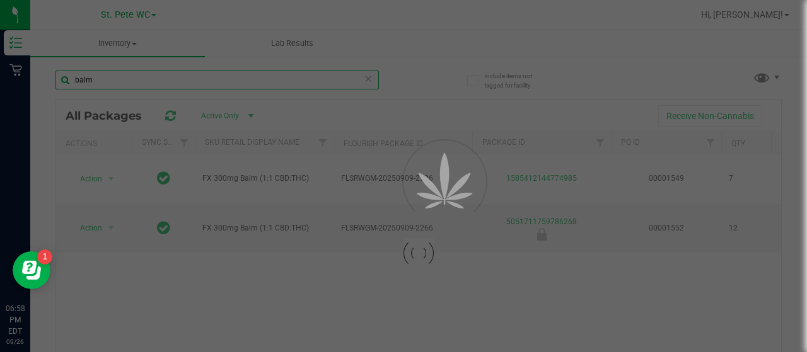
click at [149, 78] on input "balm" at bounding box center [216, 80] width 323 height 19
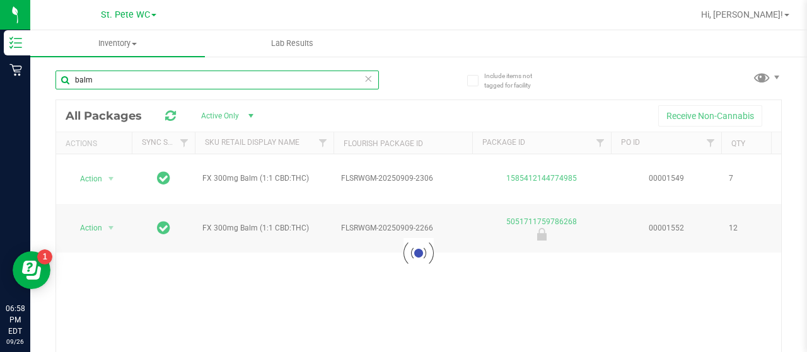
click at [149, 78] on input "balm" at bounding box center [216, 80] width 323 height 19
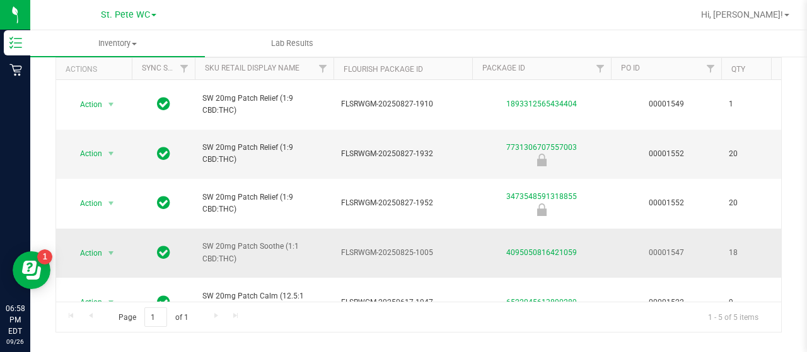
scroll to position [87, 0]
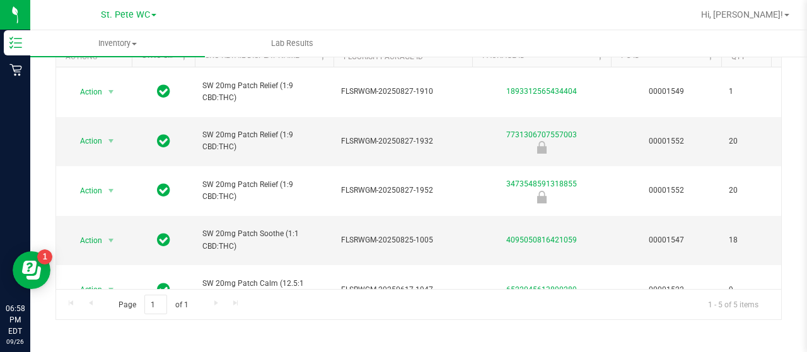
type input "patch"
click at [327, 267] on div "Action Action Global inventory Package audit log Print package label Print prod…" at bounding box center [418, 178] width 725 height 222
